Goal: Information Seeking & Learning: Learn about a topic

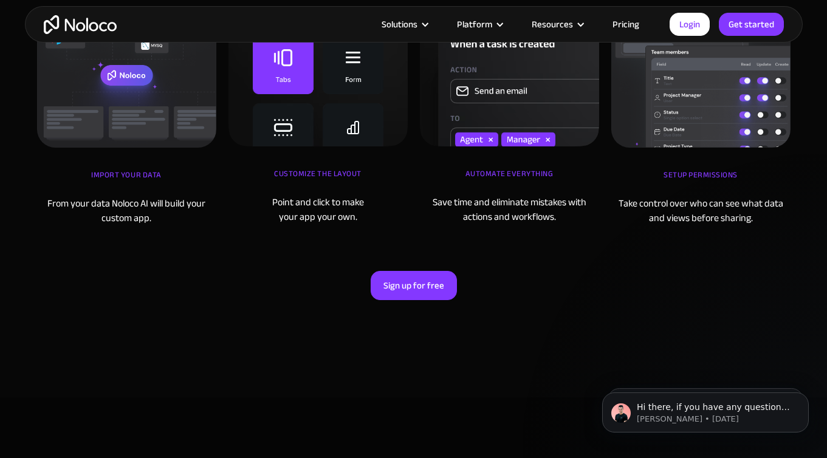
scroll to position [4949, 0]
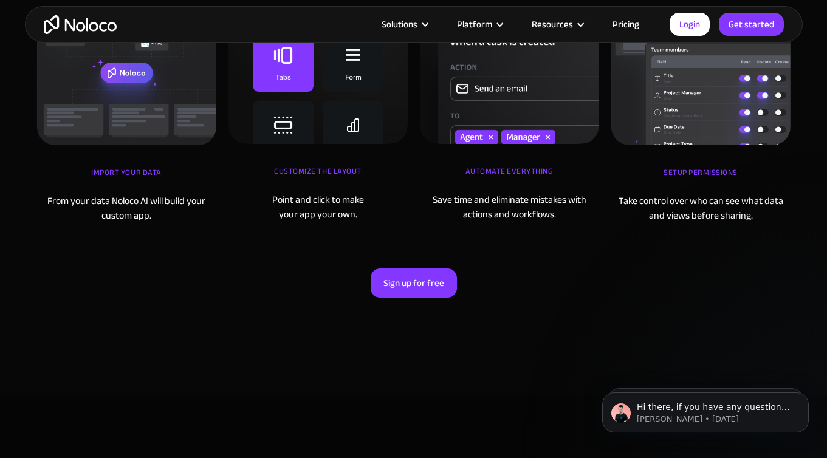
click at [615, 18] on link "Pricing" at bounding box center [625, 24] width 57 height 16
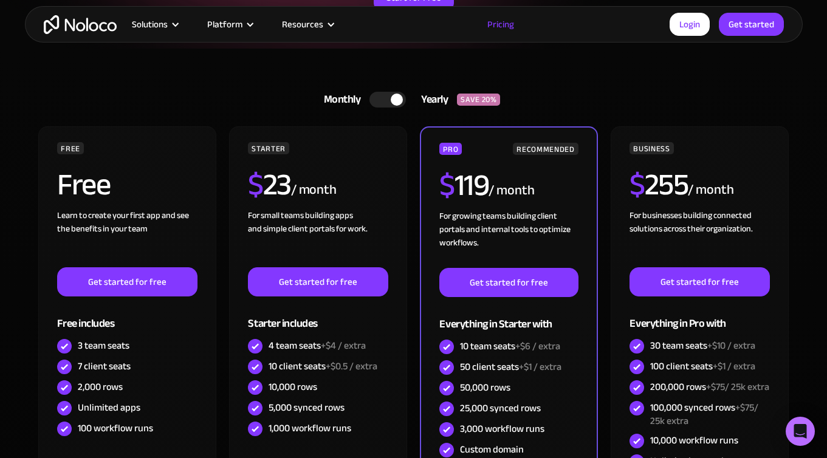
scroll to position [245, 0]
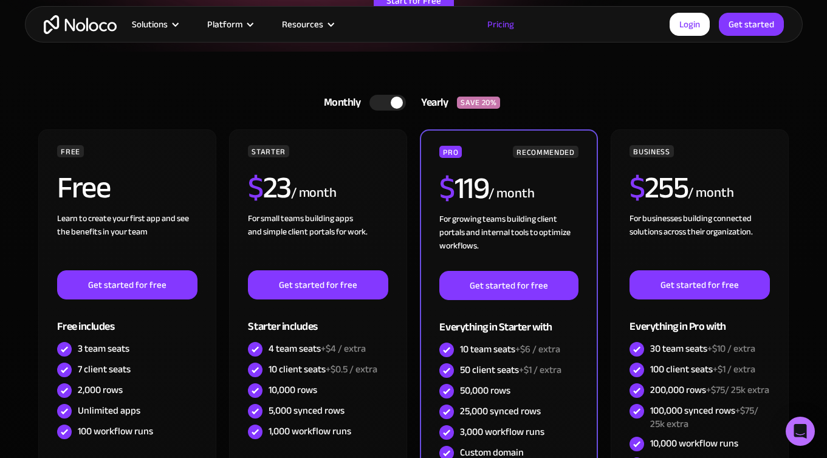
click at [389, 105] on div at bounding box center [387, 103] width 36 height 16
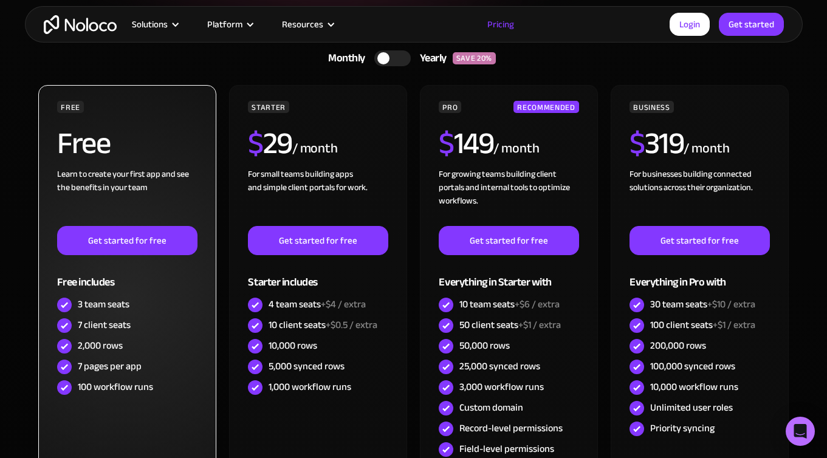
scroll to position [287, 0]
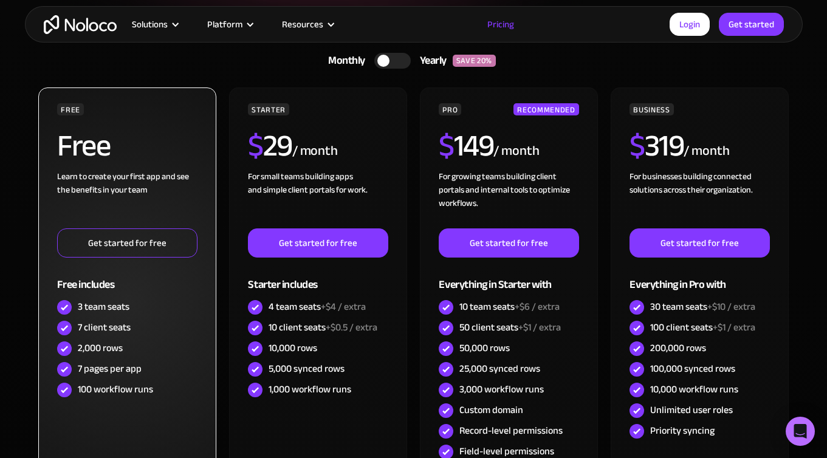
click at [165, 234] on link "Get started for free" at bounding box center [127, 242] width 140 height 29
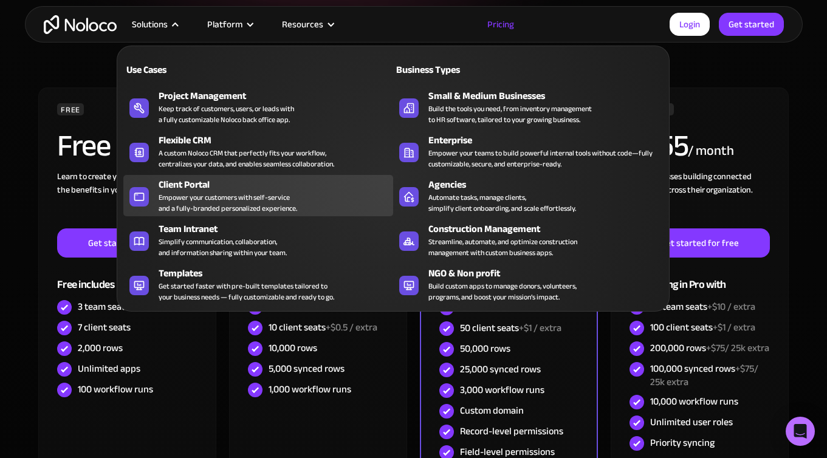
click at [179, 197] on div "Empower your customers with self-service and a fully-branded personalized exper…" at bounding box center [228, 203] width 139 height 22
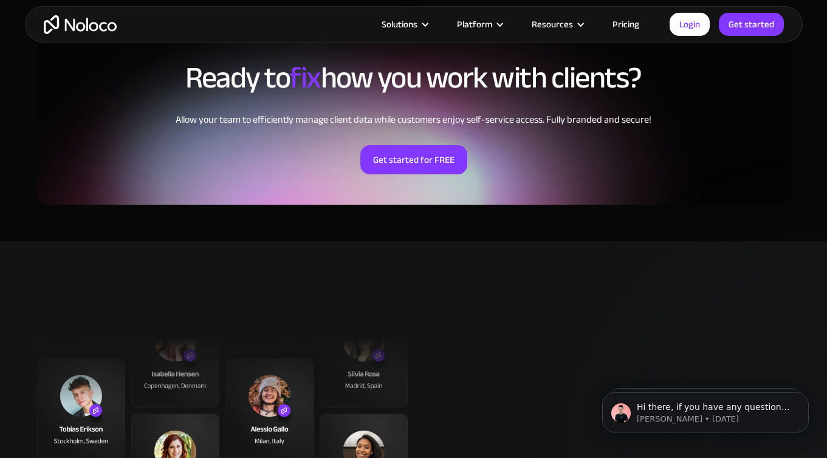
scroll to position [2797, 0]
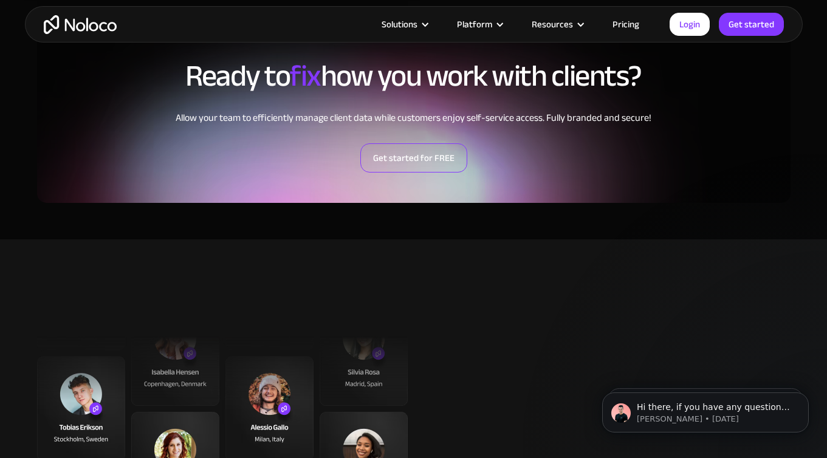
click at [398, 161] on link "Get started for FREE" at bounding box center [413, 157] width 107 height 29
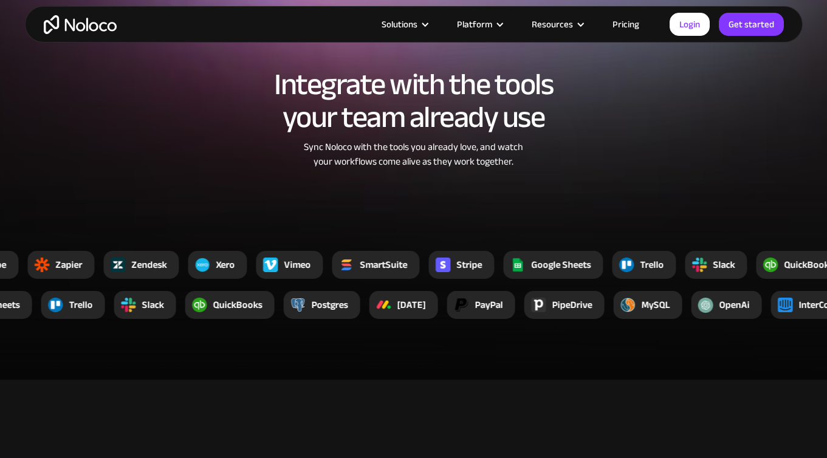
scroll to position [3303, 0]
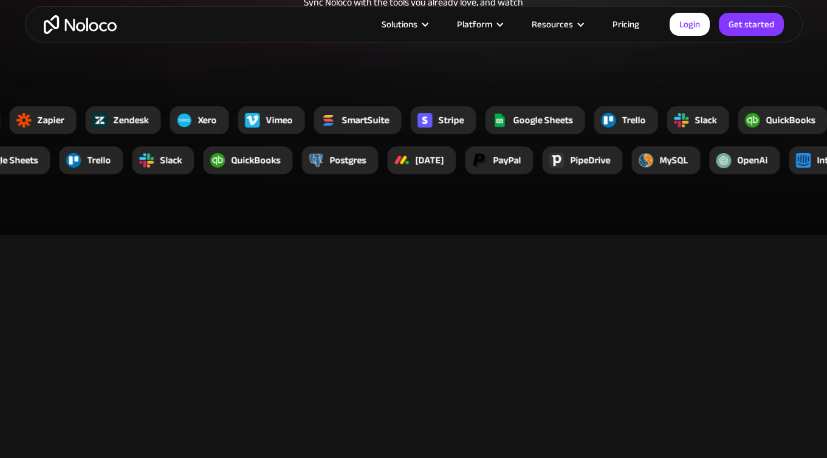
click at [409, 14] on div "Solutions Use Cases Business Types Project Management Keep track of customers, …" at bounding box center [414, 24] width 778 height 36
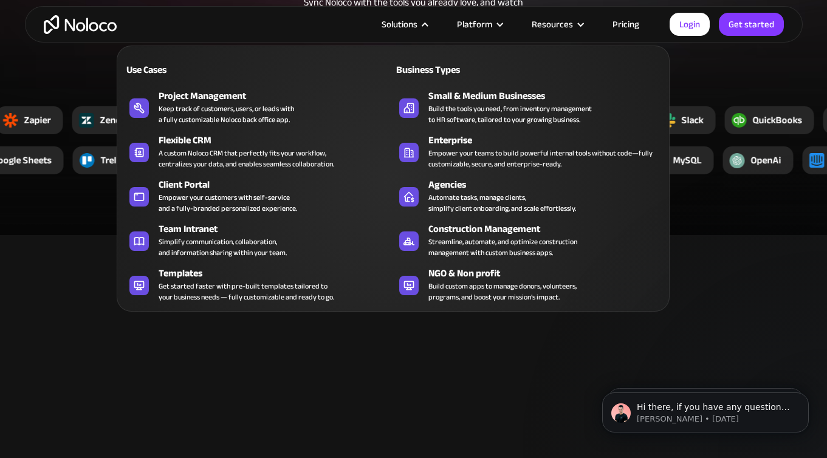
scroll to position [0, 0]
click at [412, 24] on div "Solutions" at bounding box center [399, 24] width 36 height 16
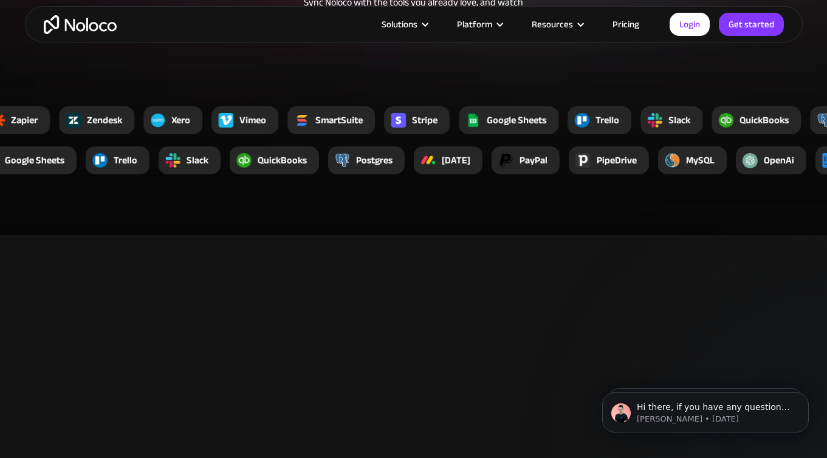
click at [412, 24] on div "Solutions" at bounding box center [399, 24] width 36 height 16
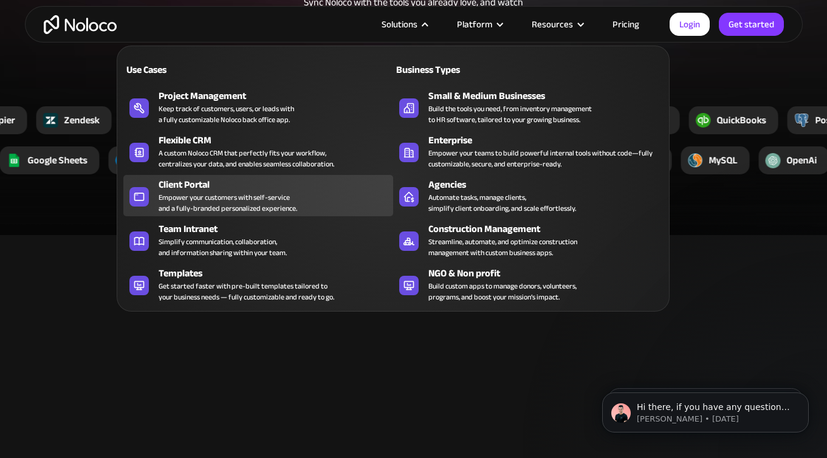
click at [257, 202] on div "Empower your customers with self-service and a fully-branded personalized exper…" at bounding box center [228, 203] width 139 height 22
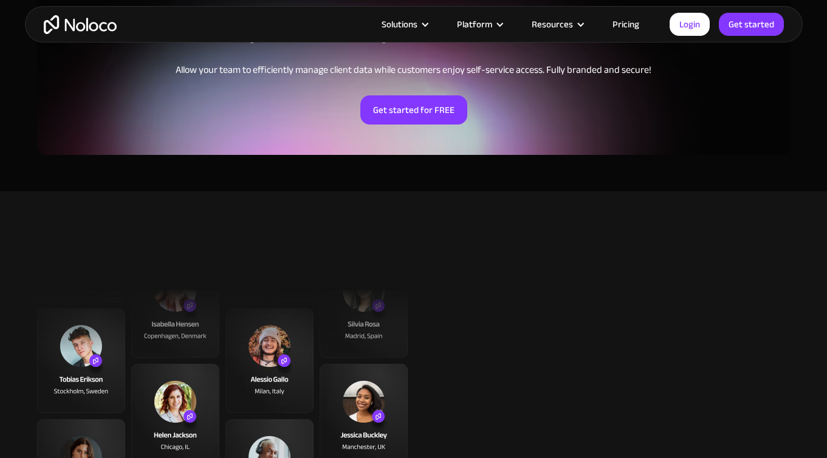
scroll to position [2845, 0]
click at [416, 108] on link "Get started for FREE" at bounding box center [413, 109] width 107 height 29
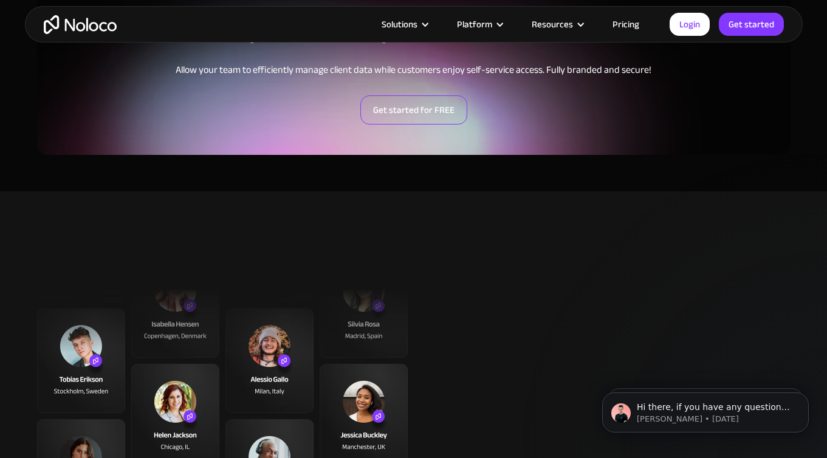
scroll to position [0, 0]
